Goal: Information Seeking & Learning: Check status

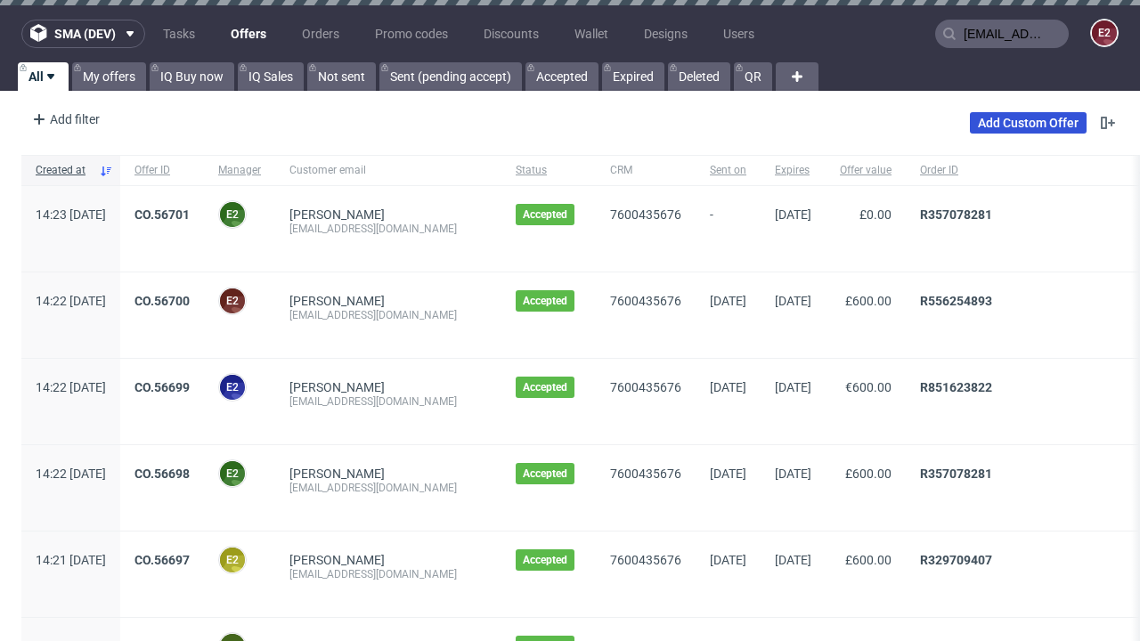
type input "[EMAIL_ADDRESS][DOMAIN_NAME]"
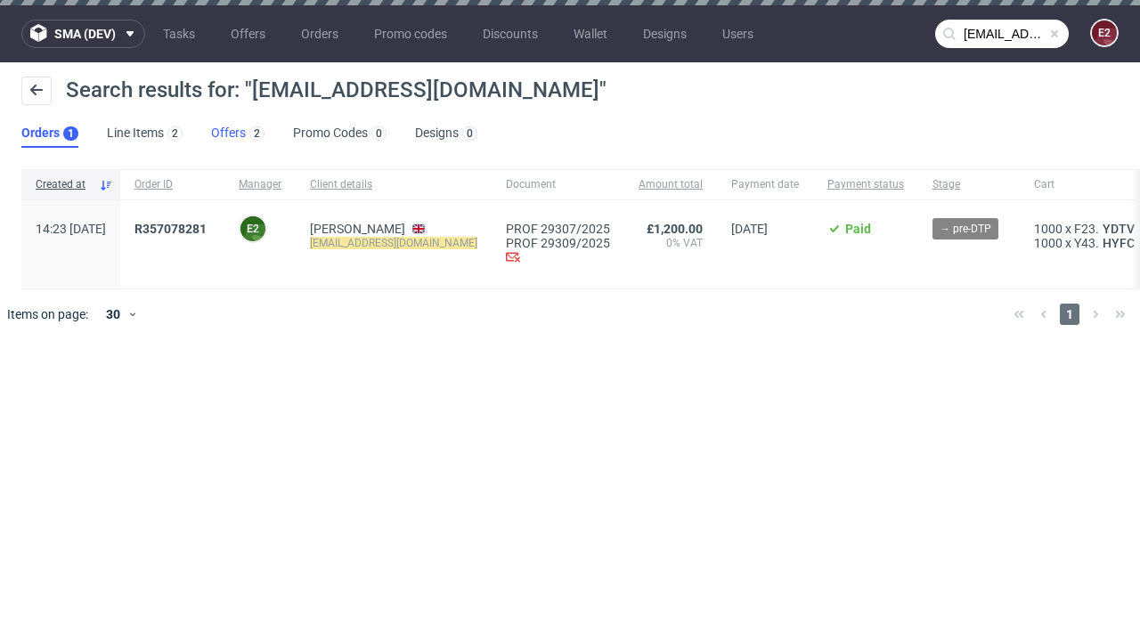
click at [238, 134] on link "Offers 2" at bounding box center [237, 133] width 53 height 28
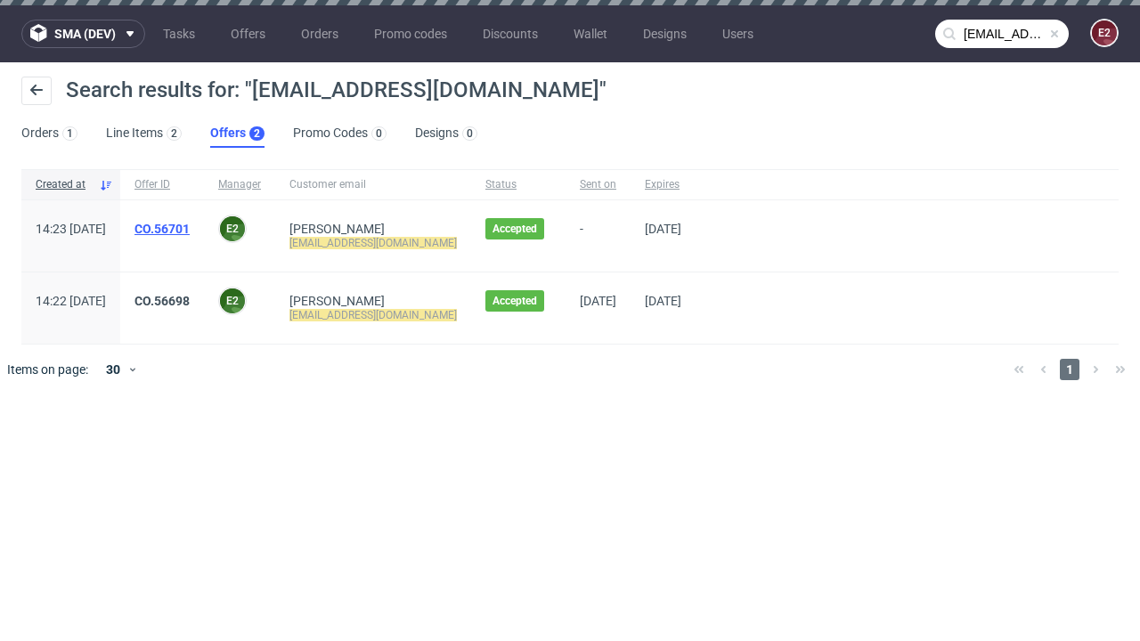
click at [190, 229] on link "CO.56701" at bounding box center [161, 229] width 55 height 14
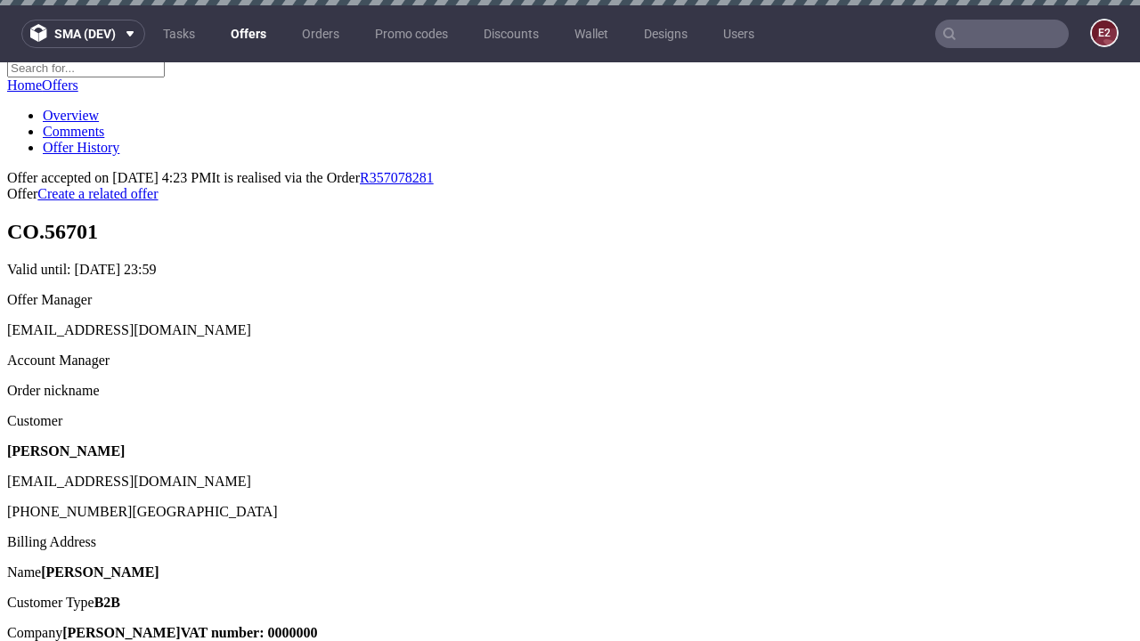
scroll to position [5, 0]
